Goal: Task Accomplishment & Management: Use online tool/utility

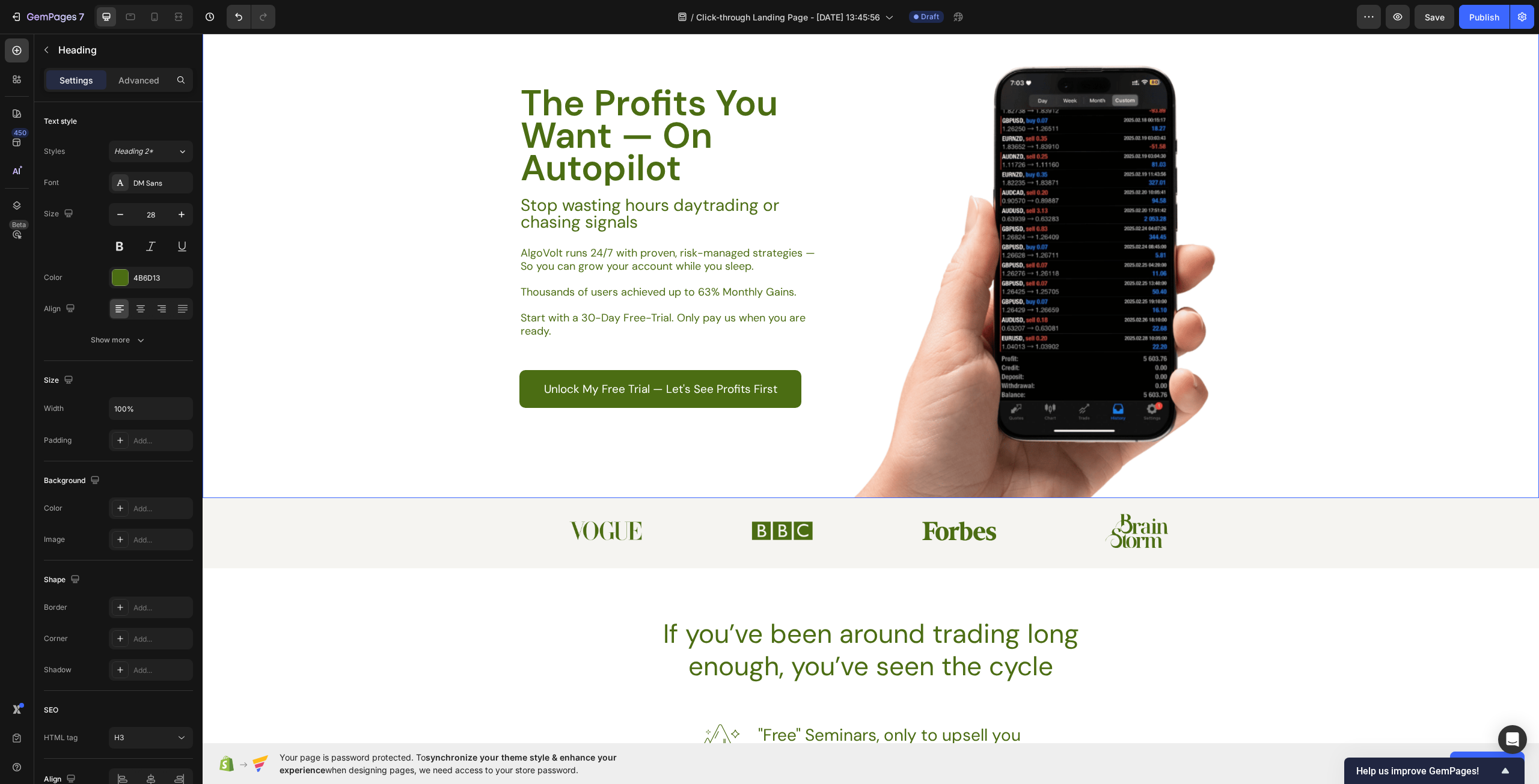
scroll to position [120, 0]
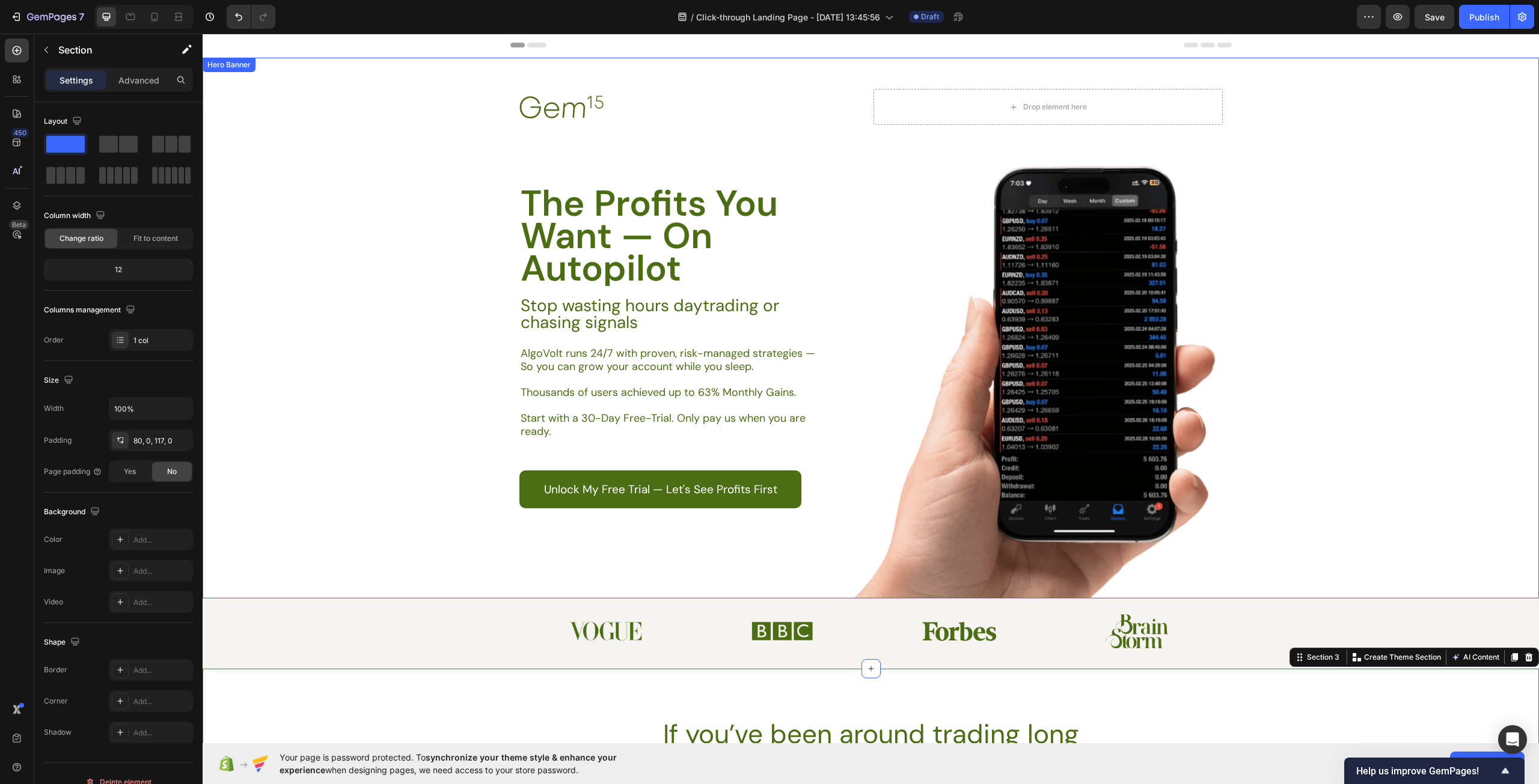
scroll to position [0, 0]
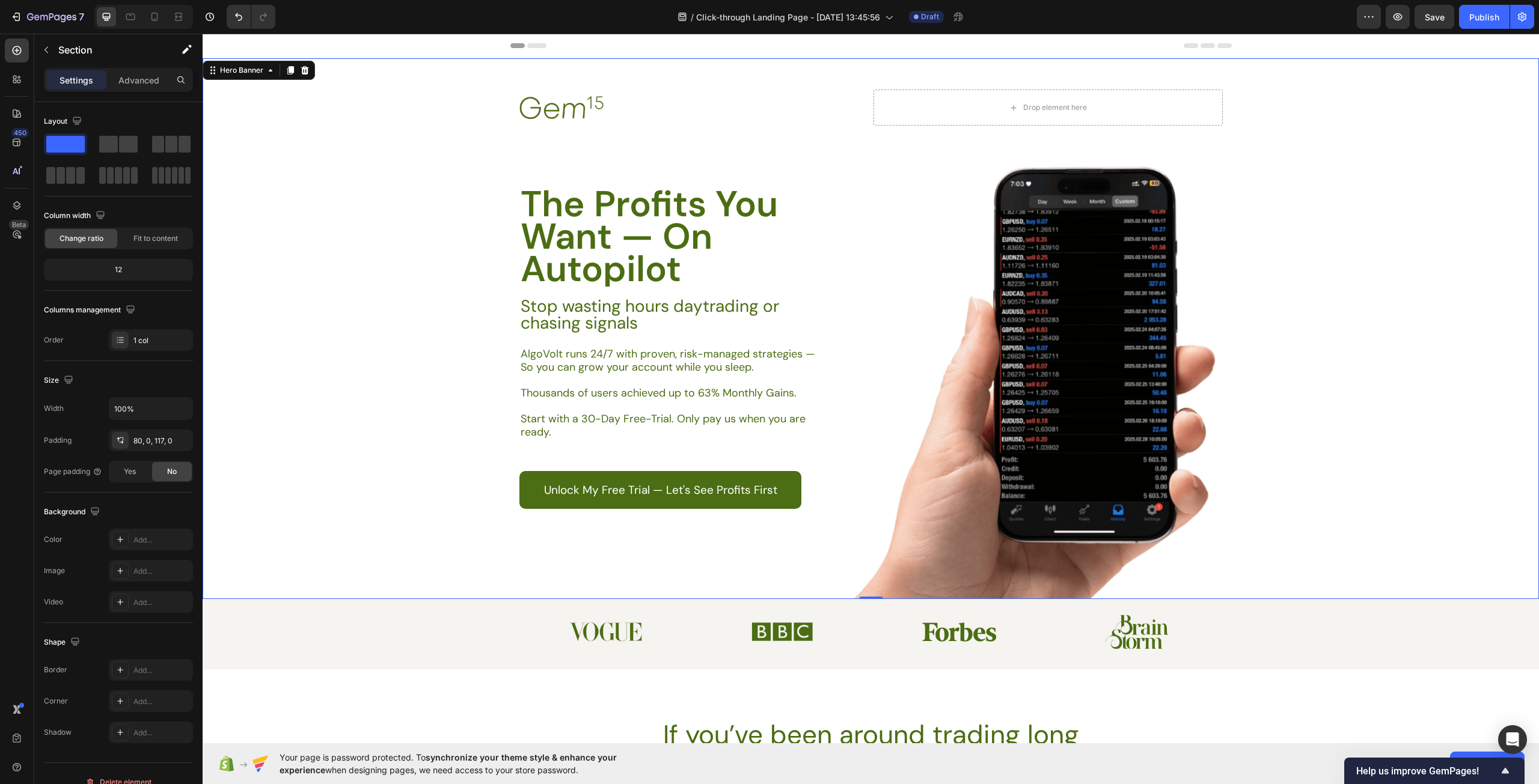
click at [351, 119] on div "Background Image" at bounding box center [871, 328] width 1336 height 540
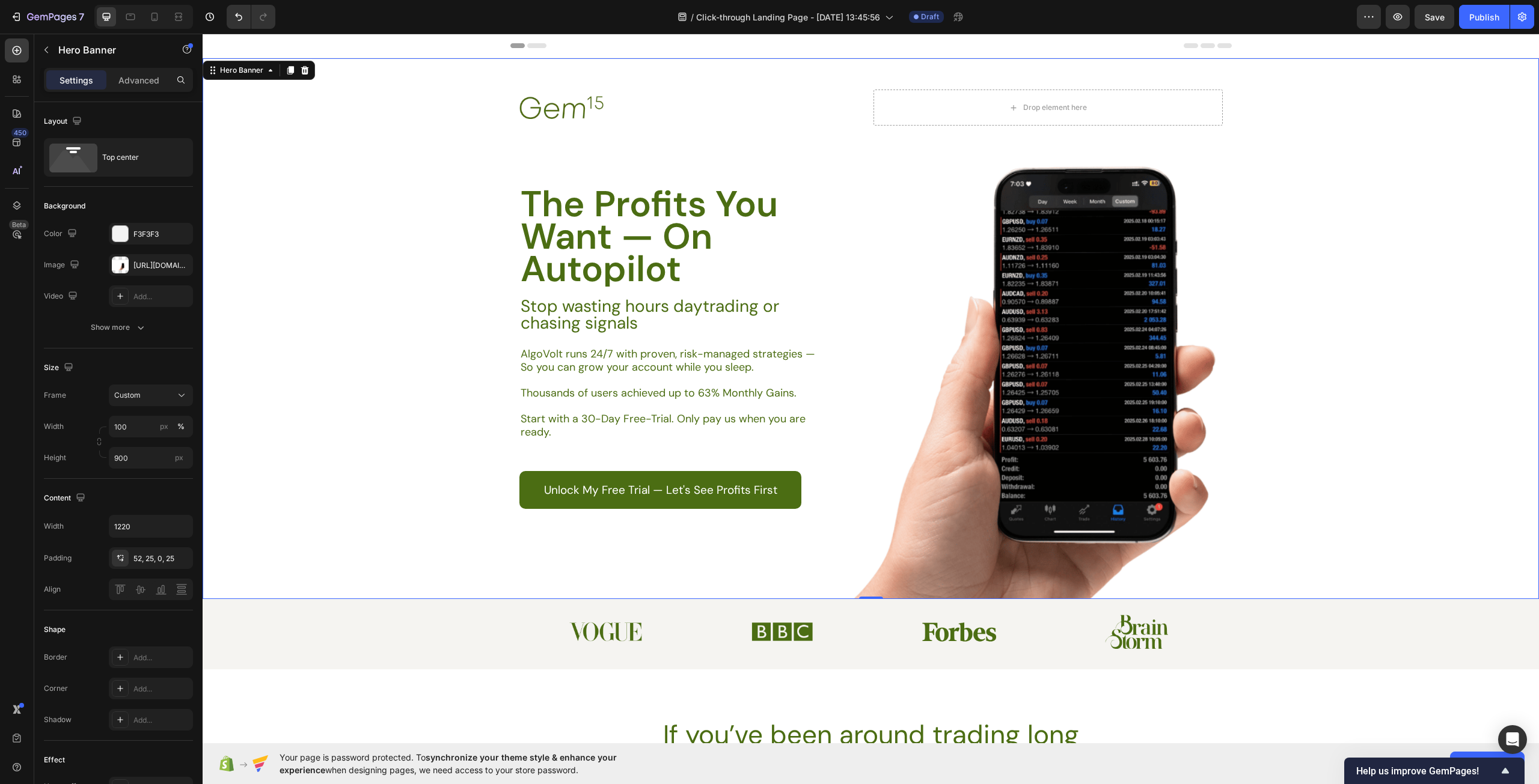
click at [1257, 47] on div "Header" at bounding box center [871, 46] width 1336 height 25
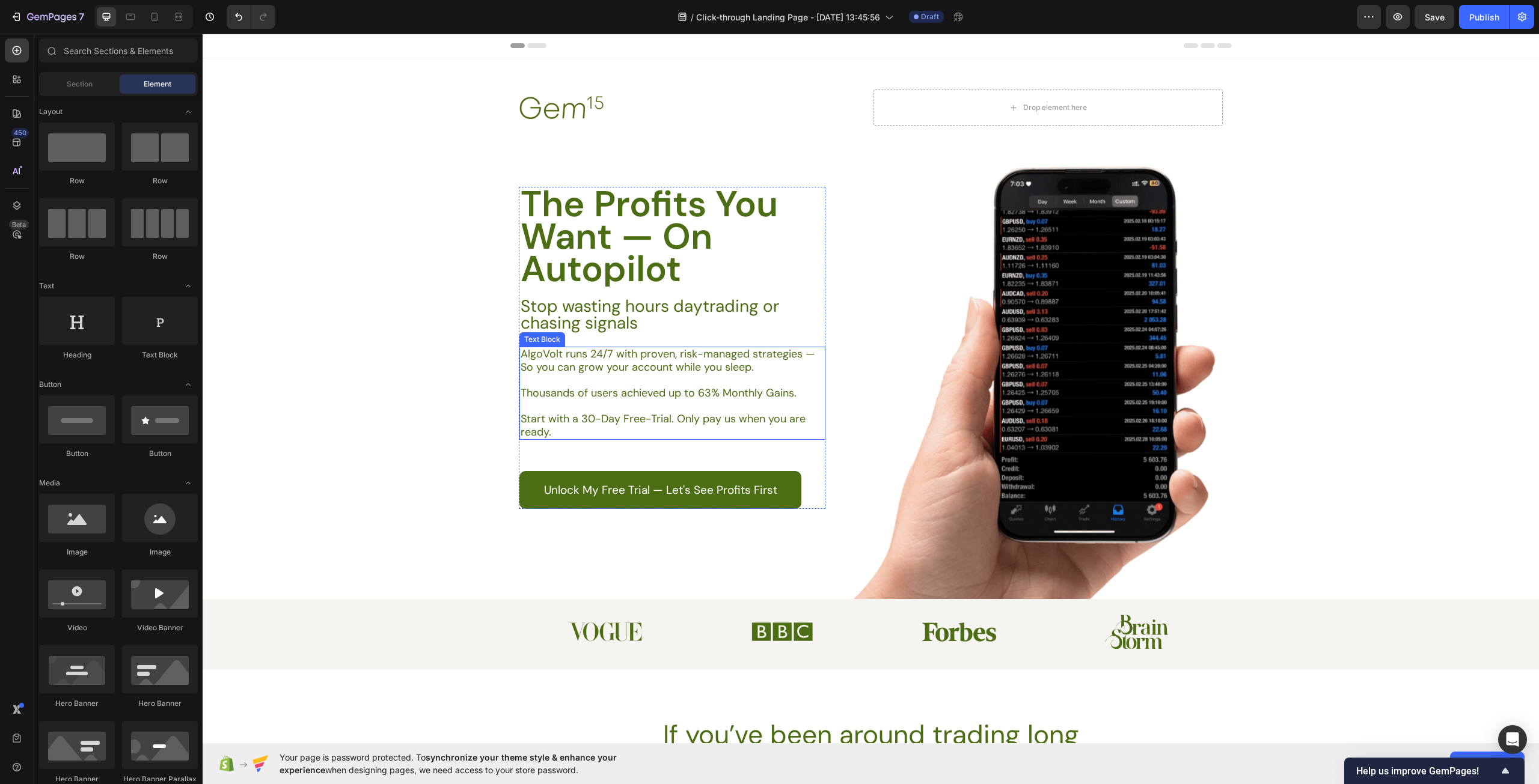
click at [709, 421] on p "Start with a 30-Day Free-Trial. Only pay us when you are ready." at bounding box center [672, 425] width 303 height 26
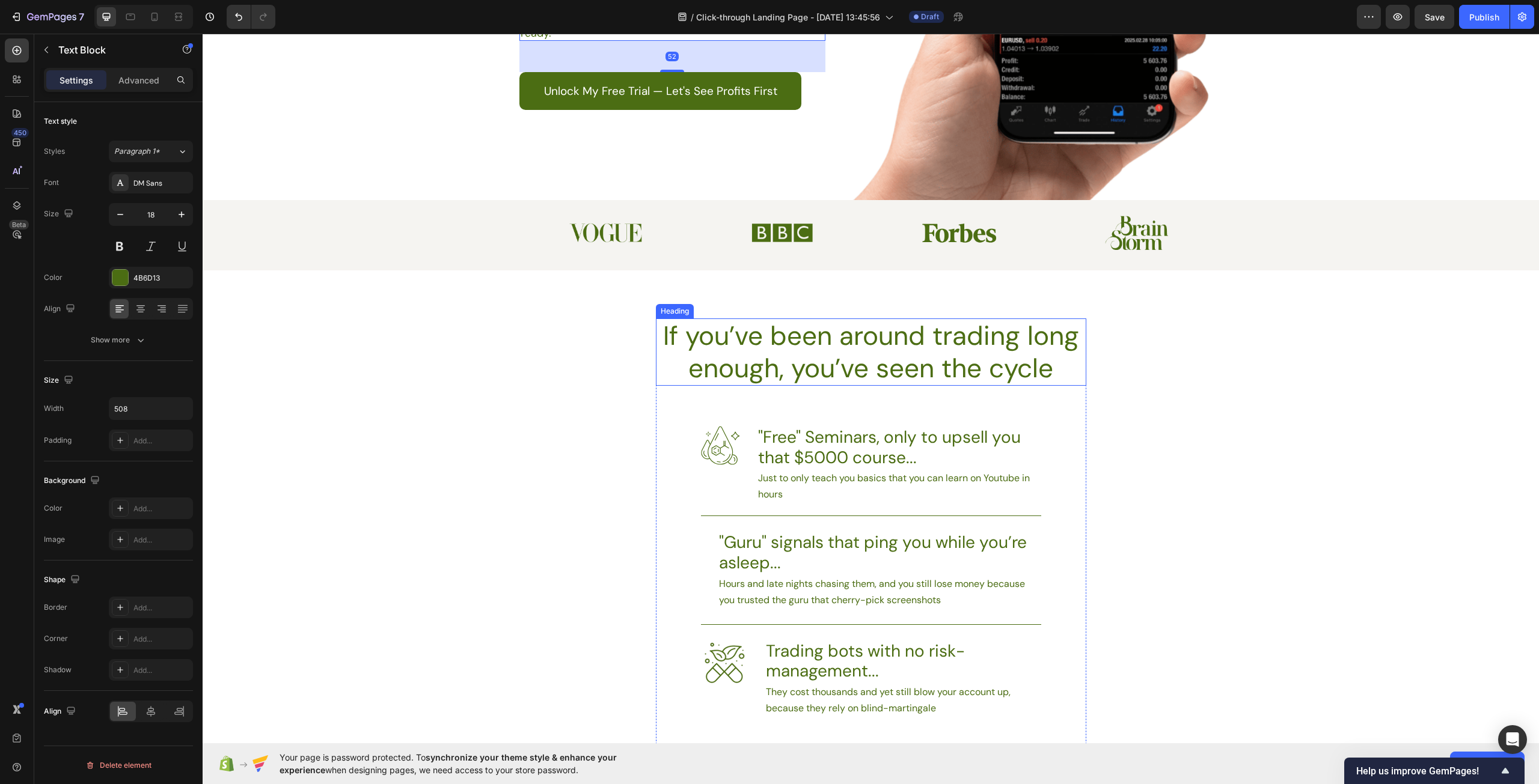
scroll to position [540, 0]
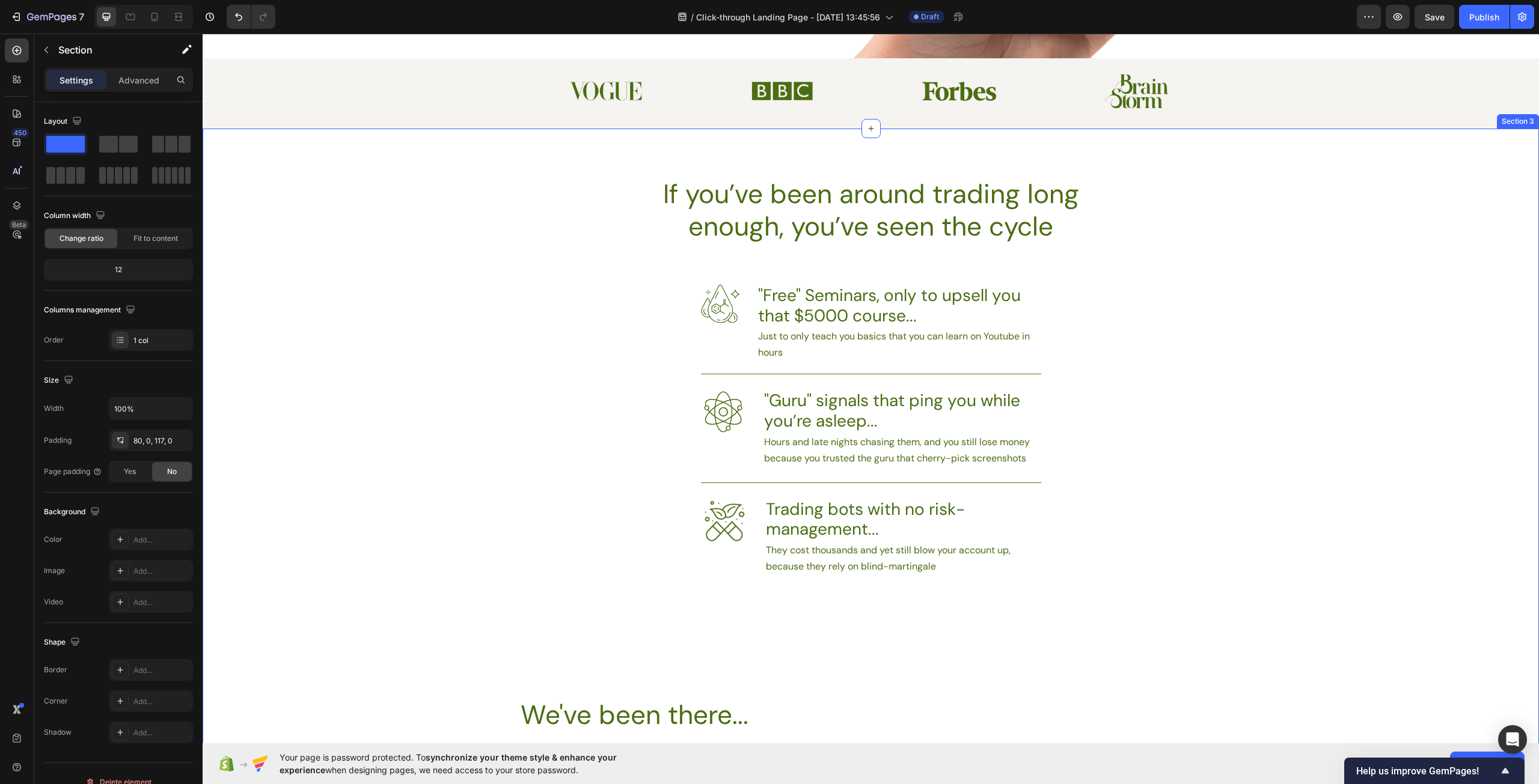
click at [1219, 458] on div "If you’ve been around trading long enough, you’ve seen the cycle Heading Image …" at bounding box center [871, 618] width 1336 height 883
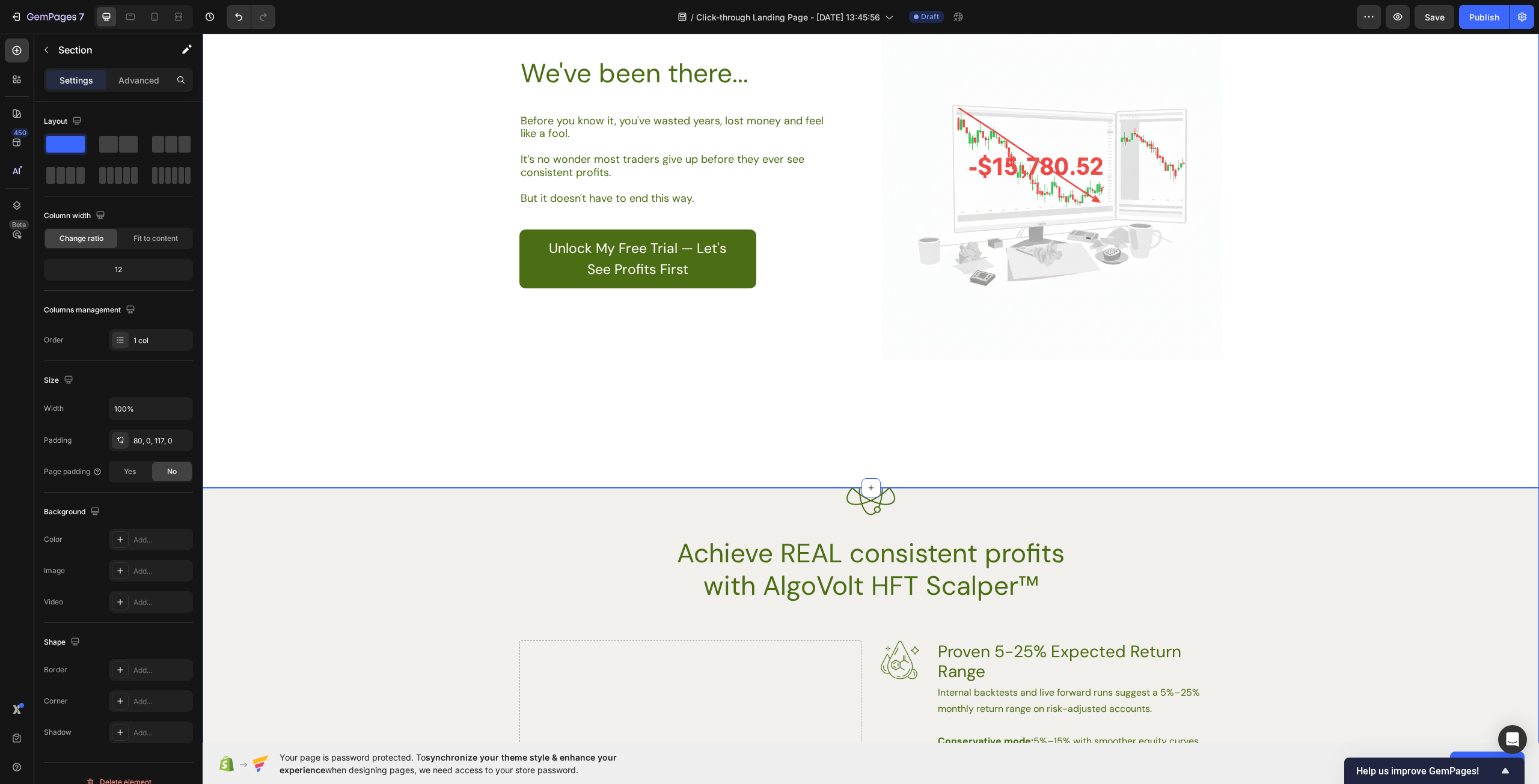
scroll to position [1323, 0]
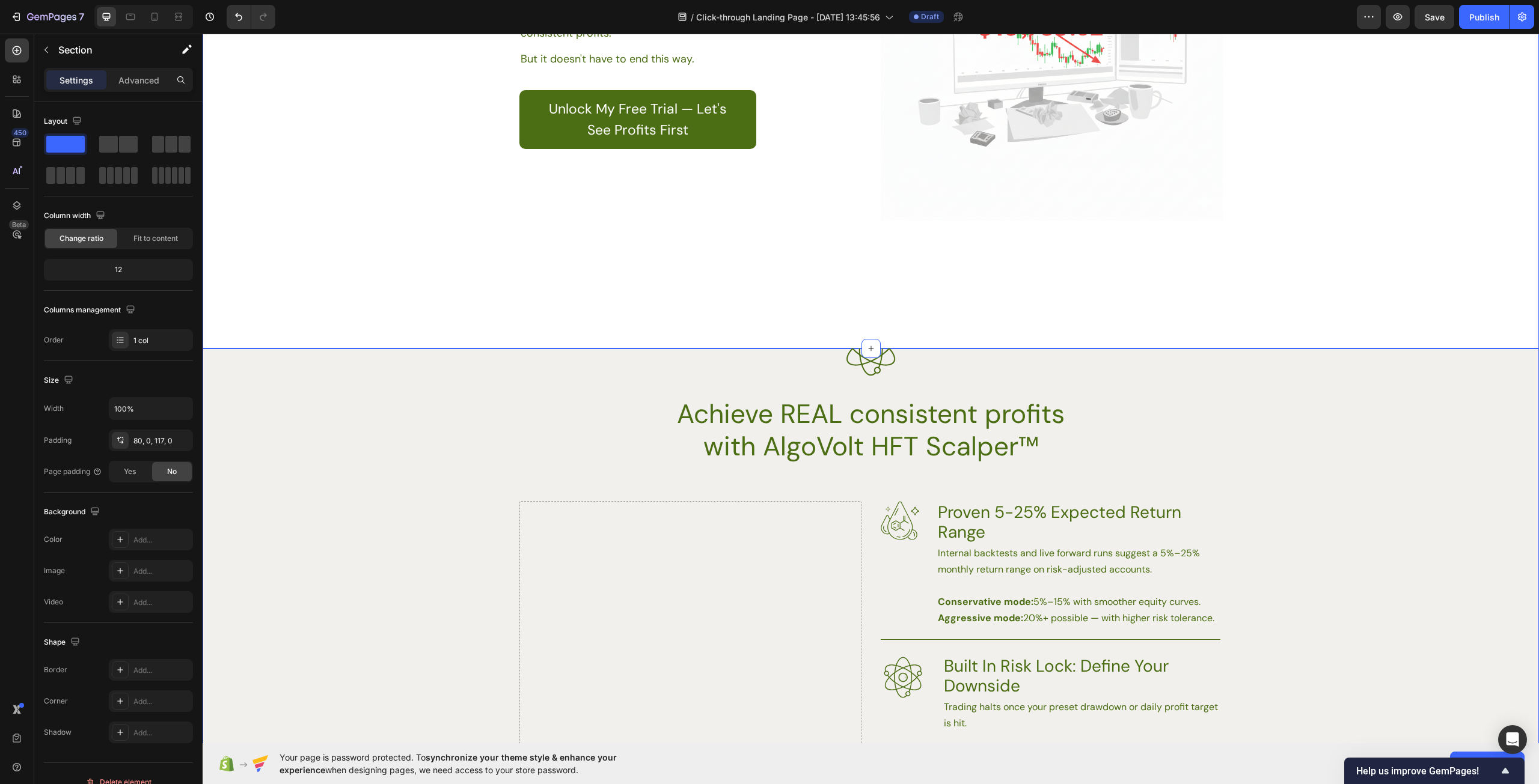
click at [409, 500] on div "Image Image Achieve REAL consistent profits with AlgoVolt HFT Scalper™ Heading …" at bounding box center [871, 796] width 1336 height 800
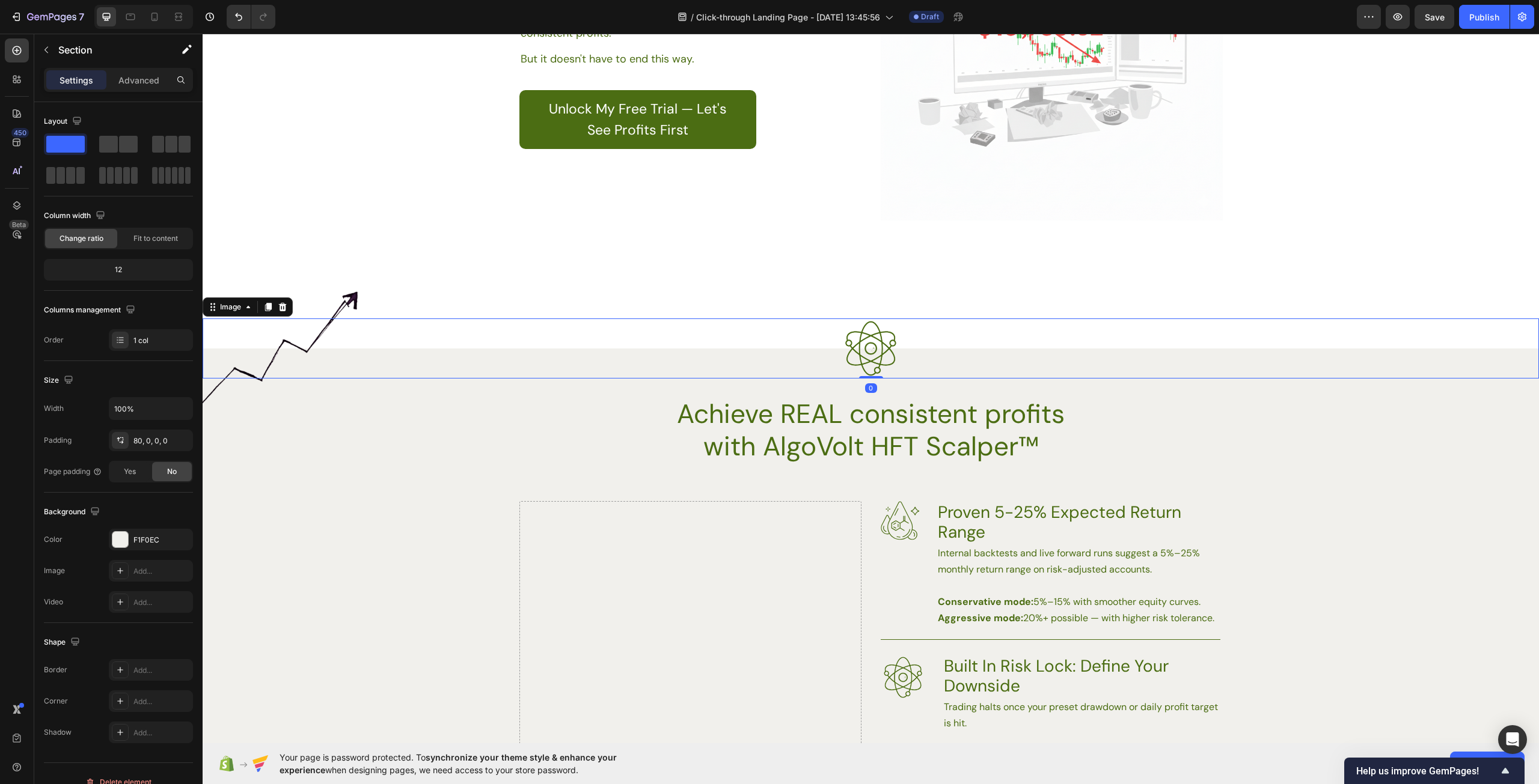
click at [915, 378] on div at bounding box center [871, 348] width 1336 height 60
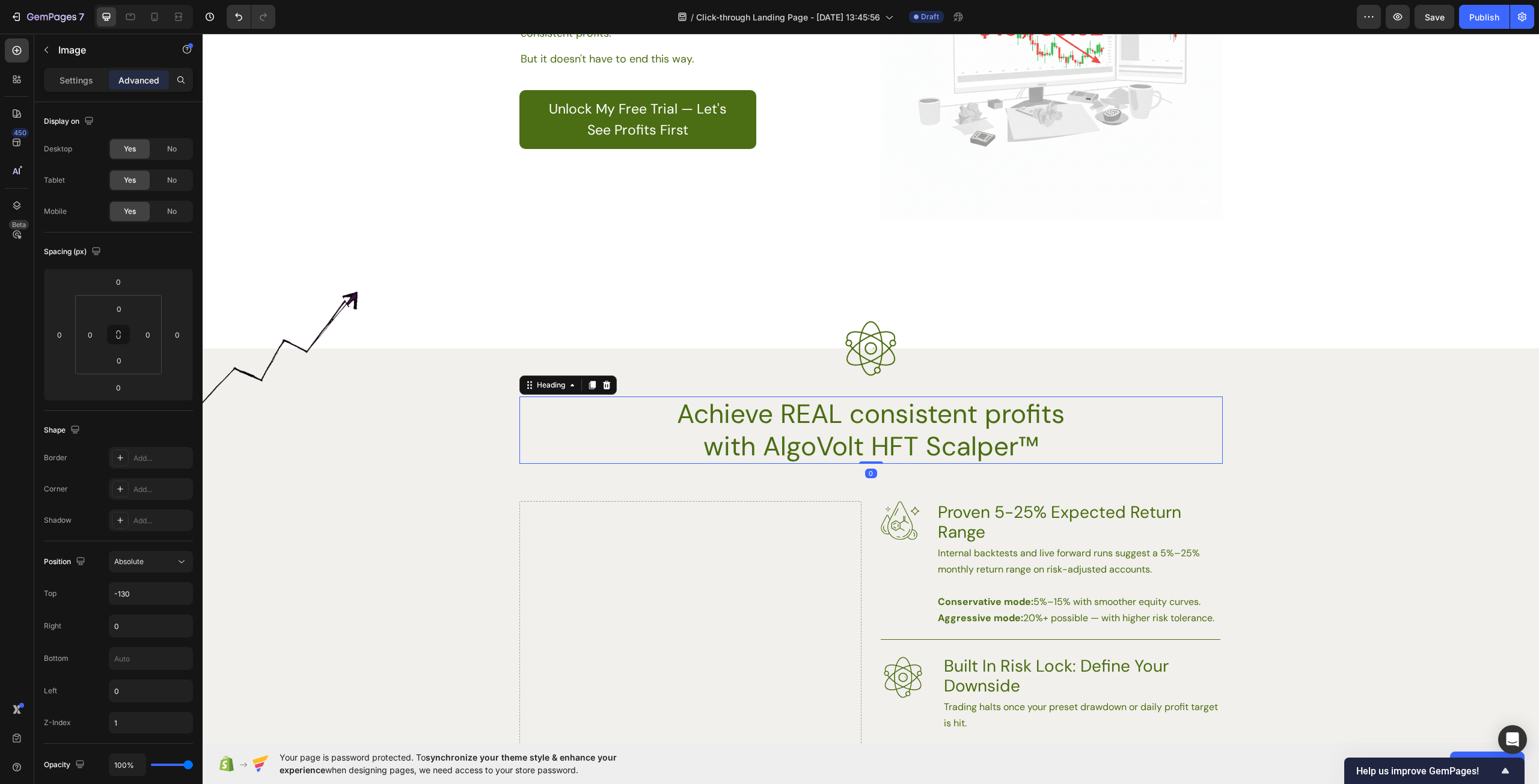
click at [869, 428] on h2 "Achieve REAL consistent profits with AlgoVolt HFT Scalper™" at bounding box center [871, 430] width 430 height 68
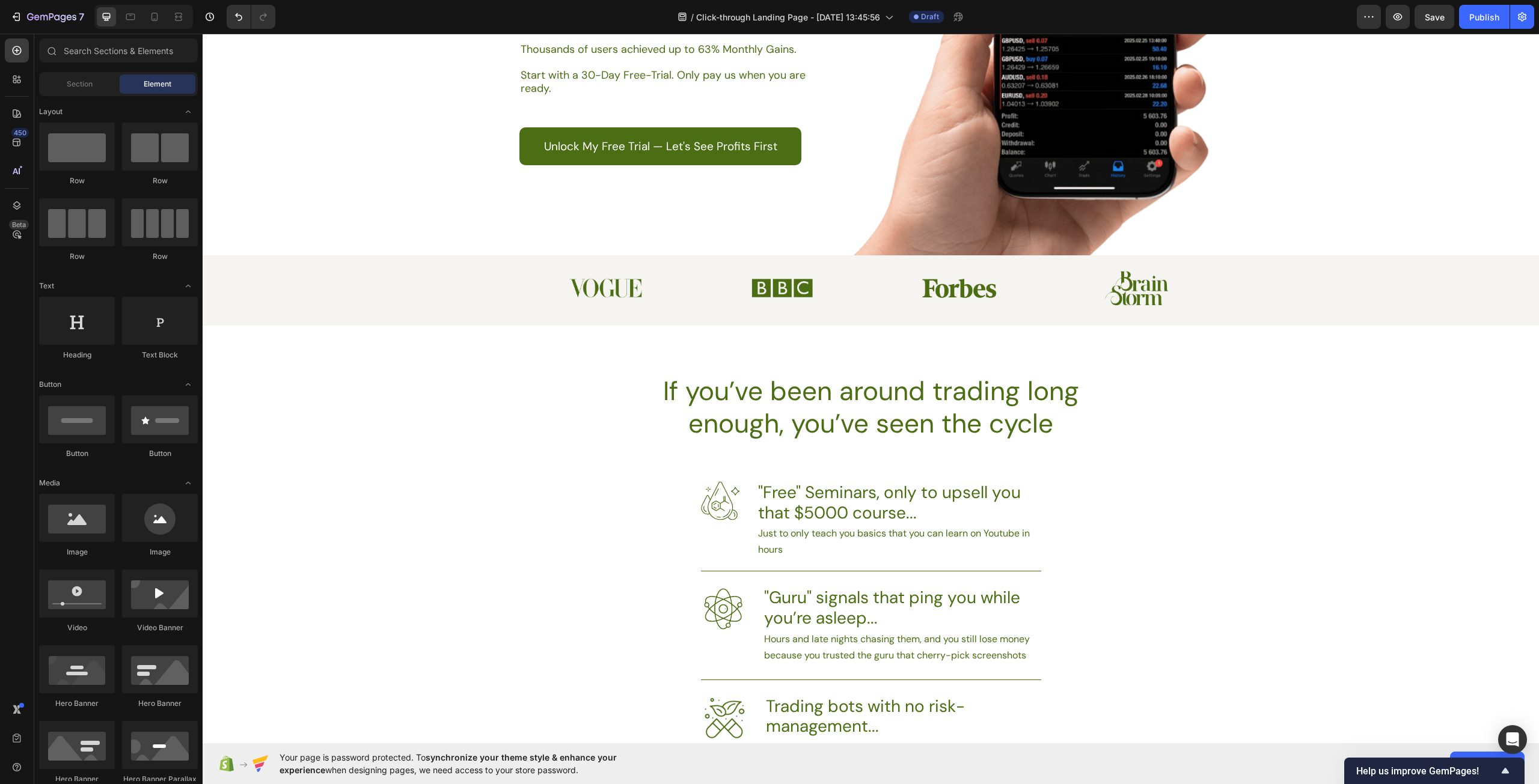
scroll to position [0, 0]
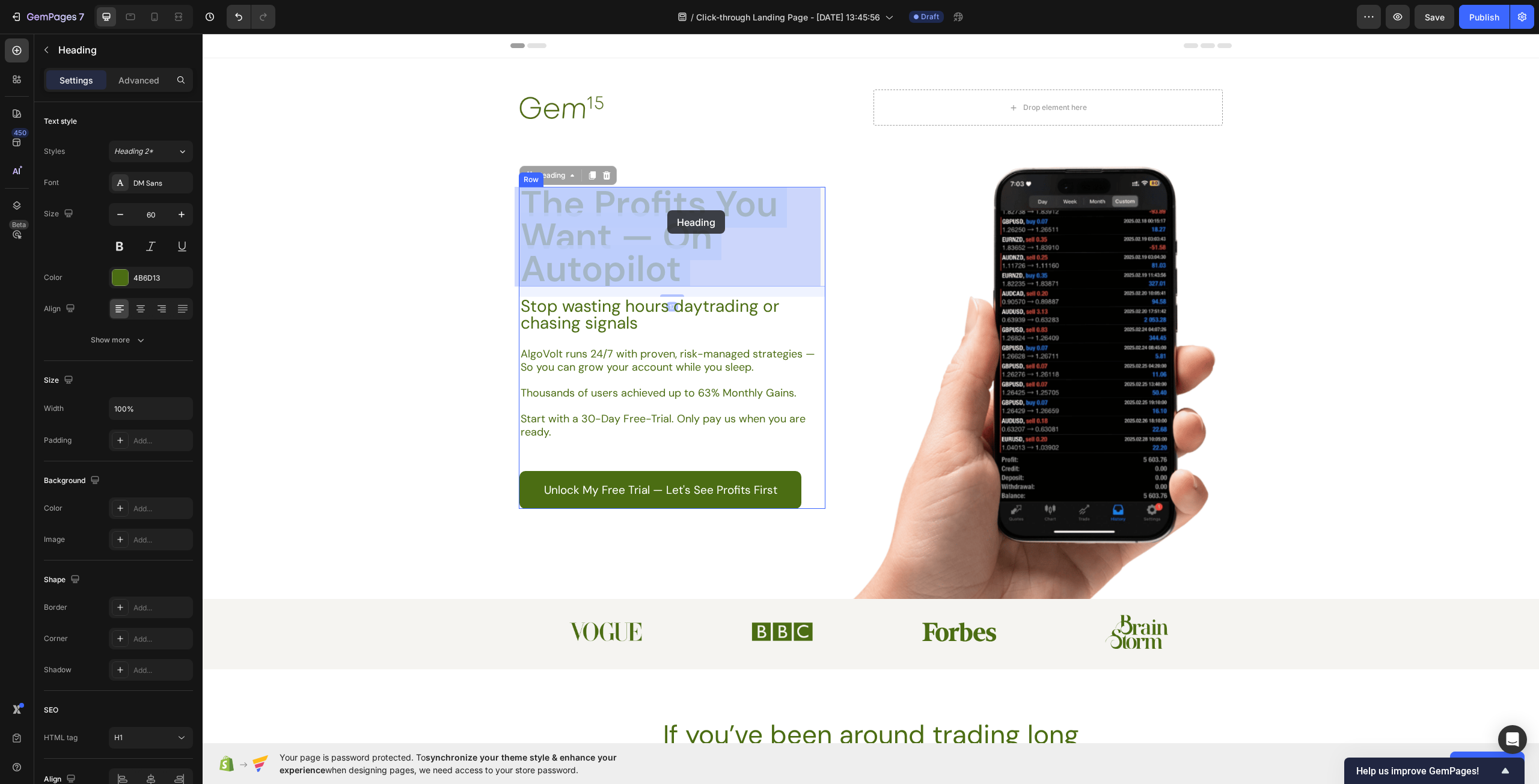
drag, startPoint x: 701, startPoint y: 208, endPoint x: 667, endPoint y: 210, distance: 34.1
